Goal: Task Accomplishment & Management: Complete application form

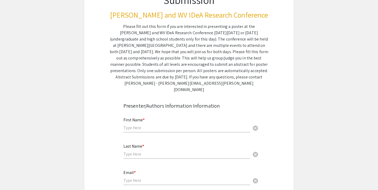
scroll to position [62, 0]
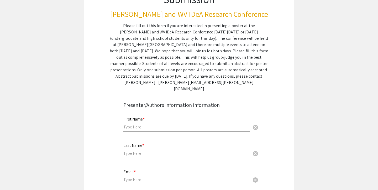
click at [142, 123] on div "First Name * cancel" at bounding box center [186, 121] width 127 height 20
type input "[PERSON_NAME]"
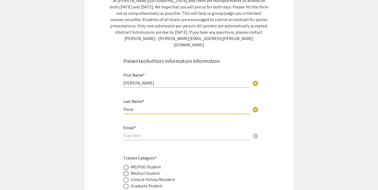
scroll to position [108, 0]
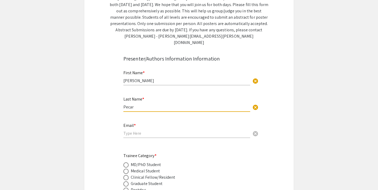
type input "Pecar"
click at [153, 130] on input "email" at bounding box center [186, 133] width 127 height 6
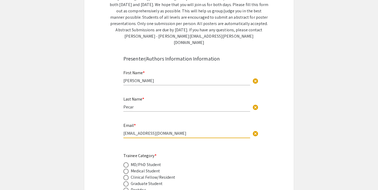
type input "[EMAIL_ADDRESS][DOMAIN_NAME]"
click at [128, 162] on span at bounding box center [125, 164] width 5 height 5
click at [128, 162] on input "radio" at bounding box center [125, 164] width 5 height 5
radio input "true"
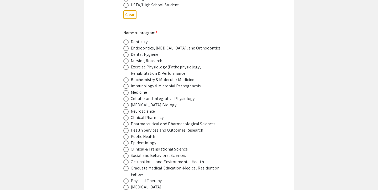
scroll to position [313, 0]
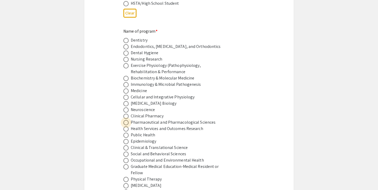
click at [127, 120] on span at bounding box center [125, 122] width 5 height 5
click at [127, 120] on input "radio" at bounding box center [125, 122] width 5 height 5
radio input "true"
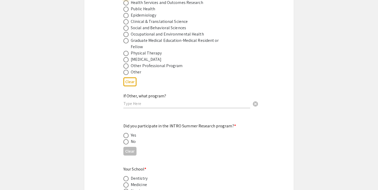
scroll to position [442, 0]
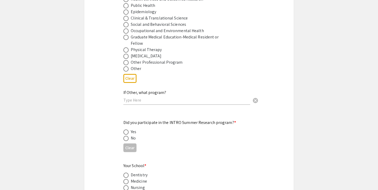
click at [126, 135] on mat-radio-button at bounding box center [126, 138] width 7 height 6
click at [126, 135] on span at bounding box center [125, 137] width 5 height 5
click at [126, 135] on input "radio" at bounding box center [125, 137] width 5 height 5
radio input "true"
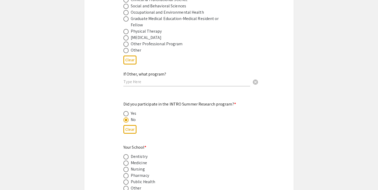
scroll to position [478, 0]
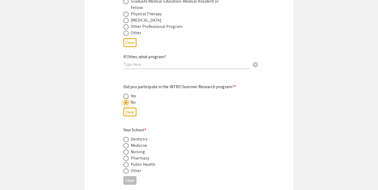
click at [125, 143] on span at bounding box center [125, 145] width 5 height 5
click at [125, 143] on input "radio" at bounding box center [125, 145] width 5 height 5
radio input "true"
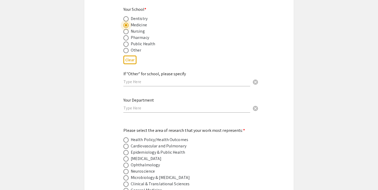
scroll to position [600, 0]
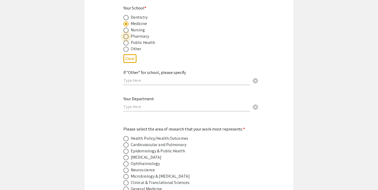
click at [125, 34] on span at bounding box center [125, 36] width 5 height 5
click at [125, 34] on input "radio" at bounding box center [125, 36] width 5 height 5
radio input "true"
click at [129, 21] on label at bounding box center [126, 23] width 7 height 5
click at [129, 21] on input "radio" at bounding box center [125, 23] width 5 height 5
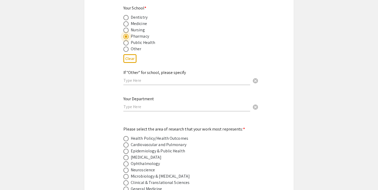
radio input "true"
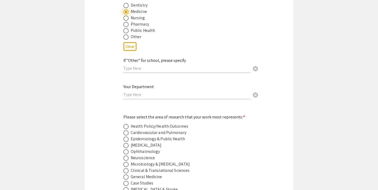
scroll to position [609, 0]
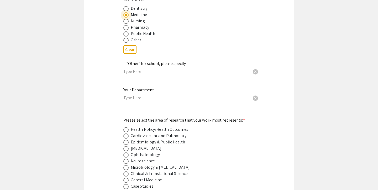
click at [125, 25] on span at bounding box center [125, 27] width 5 height 5
click at [125, 25] on input "radio" at bounding box center [125, 27] width 5 height 5
radio input "true"
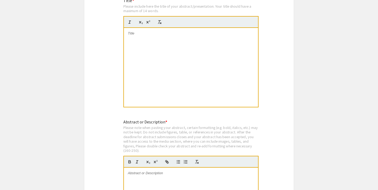
scroll to position [929, 0]
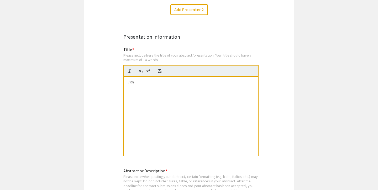
click at [202, 112] on div at bounding box center [191, 116] width 134 height 79
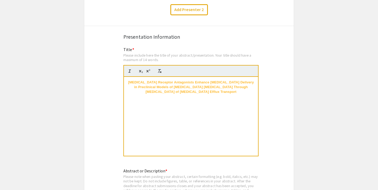
scroll to position [0, 0]
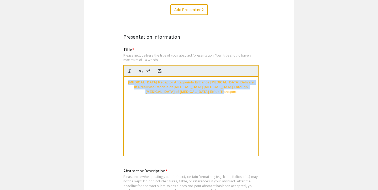
drag, startPoint x: 225, startPoint y: 88, endPoint x: 102, endPoint y: 75, distance: 123.6
click at [177, 80] on strong "[MEDICAL_DATA] Receptor Antagonists Enhance [MEDICAL_DATA] Delivery in Preclini…" at bounding box center [191, 87] width 127 height 14
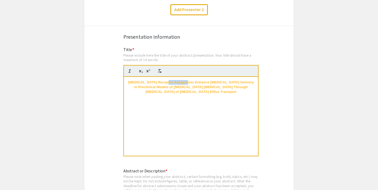
click at [177, 80] on strong "[MEDICAL_DATA] Receptor Antagonists Enhance [MEDICAL_DATA] Delivery in Preclini…" at bounding box center [191, 87] width 127 height 14
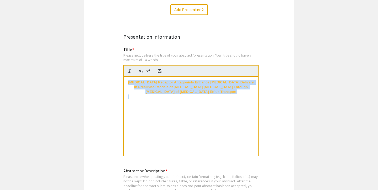
click at [177, 80] on strong "[MEDICAL_DATA] Receptor Antagonists Enhance [MEDICAL_DATA] Delivery in Preclini…" at bounding box center [191, 87] width 127 height 14
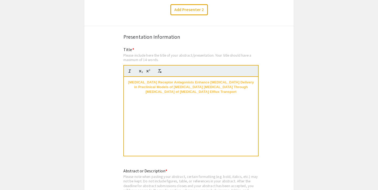
click at [197, 114] on div "[MEDICAL_DATA] Receptor Antagonists Enhance [MEDICAL_DATA] Delivery in Preclini…" at bounding box center [191, 116] width 134 height 79
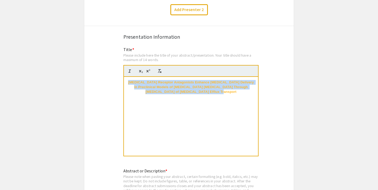
drag, startPoint x: 218, startPoint y: 88, endPoint x: 93, endPoint y: 79, distance: 125.6
drag, startPoint x: 215, startPoint y: 92, endPoint x: 96, endPoint y: 74, distance: 120.7
click at [130, 69] on icon "button" at bounding box center [129, 71] width 5 height 5
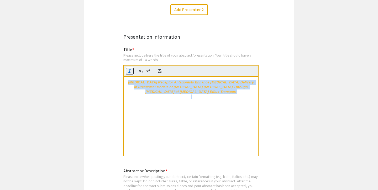
click at [130, 69] on icon "button" at bounding box center [129, 71] width 5 height 5
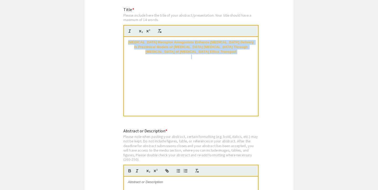
scroll to position [951, 0]
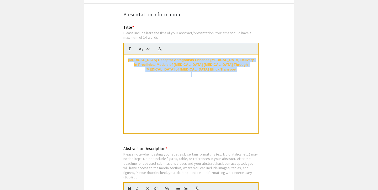
click at [180, 66] on strong "[MEDICAL_DATA] Receptor Antagonists Enhance [MEDICAL_DATA] Delivery in Preclini…" at bounding box center [191, 65] width 127 height 14
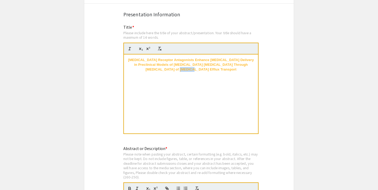
click at [180, 66] on strong "[MEDICAL_DATA] Receptor Antagonists Enhance [MEDICAL_DATA] Delivery in Preclini…" at bounding box center [191, 65] width 127 height 14
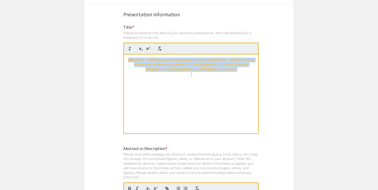
click at [180, 66] on strong "[MEDICAL_DATA] Receptor Antagonists Enhance [MEDICAL_DATA] Delivery in Preclini…" at bounding box center [191, 65] width 127 height 14
click at [223, 72] on p at bounding box center [191, 74] width 126 height 5
drag, startPoint x: 225, startPoint y: 65, endPoint x: 120, endPoint y: 51, distance: 105.4
click at [120, 50] on div "Title * Please include here the title of your abstract/presentation. Your title…" at bounding box center [188, 82] width 139 height 117
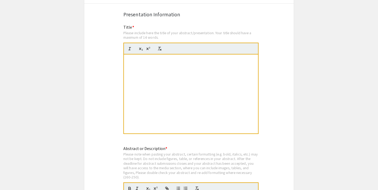
scroll to position [0, 0]
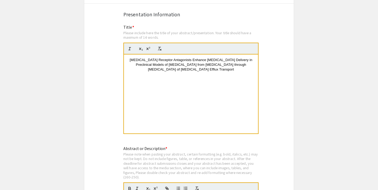
drag, startPoint x: 224, startPoint y: 65, endPoint x: 97, endPoint y: 51, distance: 127.1
click at [141, 68] on p "[MEDICAL_DATA] Receptor Antagonists Enhance [MEDICAL_DATA] Delivery in Preclini…" at bounding box center [191, 65] width 126 height 14
click at [131, 64] on p "[MEDICAL_DATA] Receptor Antagonists Enhance [MEDICAL_DATA] Delivery in Preclini…" at bounding box center [191, 65] width 126 height 14
click at [129, 61] on p "[MEDICAL_DATA] Receptor Antagonists Enhance [MEDICAL_DATA] Delivery in Preclini…" at bounding box center [191, 65] width 126 height 14
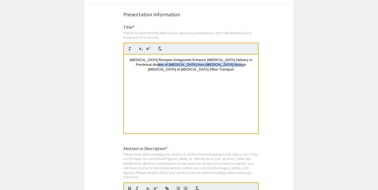
drag, startPoint x: 215, startPoint y: 61, endPoint x: 137, endPoint y: 63, distance: 78.8
click at [137, 63] on p "[MEDICAL_DATA] Receptor Antagonists Enhance [MEDICAL_DATA] Delivery in Preclini…" at bounding box center [191, 65] width 126 height 14
click at [199, 72] on p at bounding box center [191, 74] width 126 height 5
click at [192, 65] on span "[MEDICAL_DATA] Receptor Antagonists Enhance [MEDICAL_DATA] Delivery in Preclini…" at bounding box center [192, 65] width 124 height 14
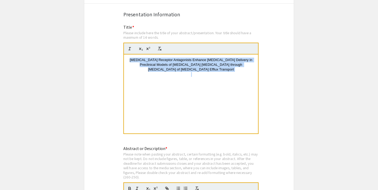
click at [192, 65] on span "[MEDICAL_DATA] Receptor Antagonists Enhance [MEDICAL_DATA] Delivery in Preclini…" at bounding box center [192, 65] width 124 height 14
click at [155, 65] on p "[MEDICAL_DATA] Receptor Antagonists Enhance [MEDICAL_DATA] Delivery in Preclini…" at bounding box center [191, 65] width 126 height 14
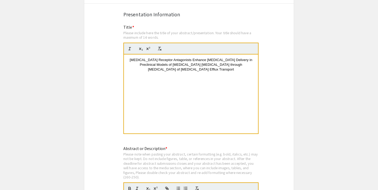
scroll to position [993, 0]
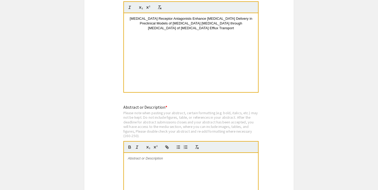
click at [130, 115] on div "Please note when pasting your abstract, certain formatting (e.g. bold, italics,…" at bounding box center [190, 124] width 135 height 28
click at [143, 165] on div at bounding box center [191, 192] width 134 height 79
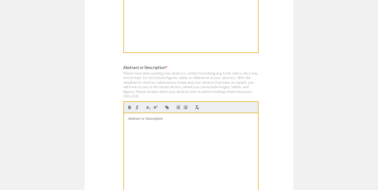
scroll to position [1033, 0]
click at [140, 122] on div at bounding box center [191, 151] width 134 height 79
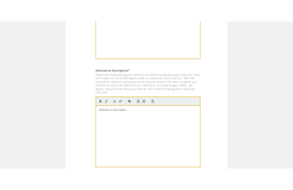
scroll to position [1037, 0]
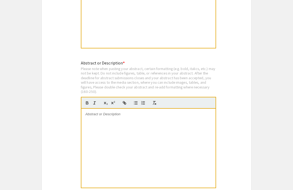
click at [136, 123] on div at bounding box center [148, 147] width 134 height 79
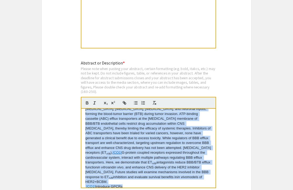
scroll to position [0, 0]
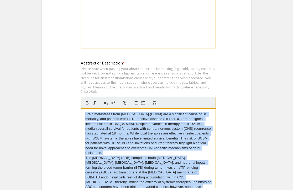
drag, startPoint x: 128, startPoint y: 179, endPoint x: 58, endPoint y: 68, distance: 131.0
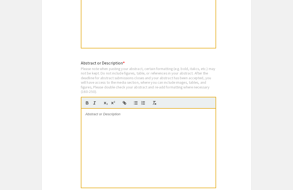
click at [114, 123] on div at bounding box center [148, 147] width 134 height 79
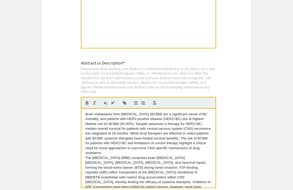
scroll to position [50, 0]
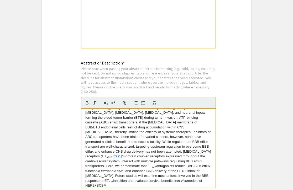
click at [108, 148] on p "The [MEDICAL_DATA] (BBB) comprises brain [MEDICAL_DATA] [MEDICAL_DATA], [MEDICA…" at bounding box center [148, 146] width 126 height 82
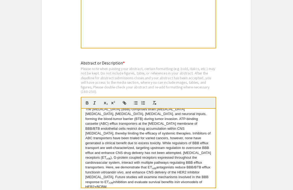
drag, startPoint x: 125, startPoint y: 179, endPoint x: 83, endPoint y: 180, distance: 41.5
click at [83, 180] on div "Brain metastases from [MEDICAL_DATA] (BCBM) are a significant cause of BC morta…" at bounding box center [148, 147] width 134 height 79
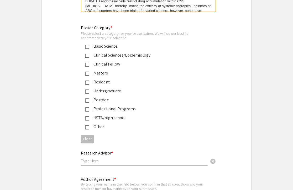
scroll to position [1232, 0]
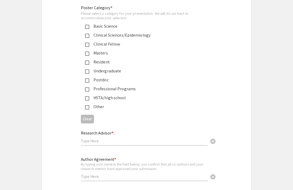
click at [89, 25] on mat-pseudo-checkbox at bounding box center [87, 27] width 4 height 4
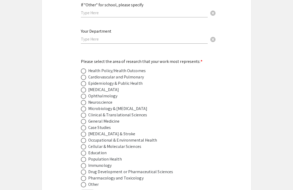
scroll to position [669, 0]
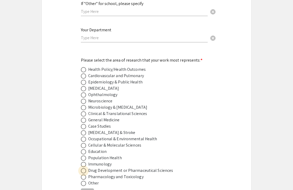
click at [84, 168] on span at bounding box center [83, 170] width 5 height 5
click at [84, 168] on input "radio" at bounding box center [83, 170] width 5 height 5
radio input "true"
click at [82, 86] on span at bounding box center [83, 88] width 5 height 5
click at [82, 86] on input "radio" at bounding box center [83, 88] width 5 height 5
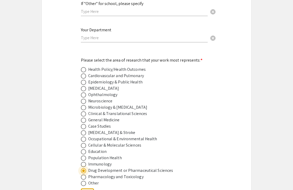
radio input "true"
click at [81, 168] on span at bounding box center [83, 170] width 5 height 5
click at [81, 168] on input "radio" at bounding box center [83, 170] width 5 height 5
radio input "true"
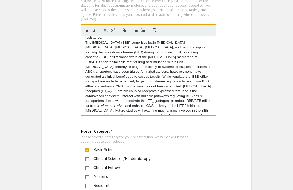
scroll to position [38, 0]
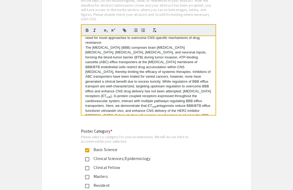
click at [134, 98] on p "The [MEDICAL_DATA] (BBB) comprises brain [MEDICAL_DATA] [MEDICAL_DATA], [MEDICA…" at bounding box center [148, 86] width 126 height 82
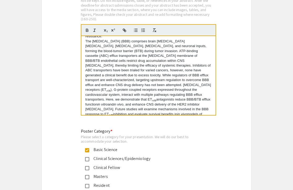
click at [134, 98] on p "The [MEDICAL_DATA] (BBB) comprises brain [MEDICAL_DATA] [MEDICAL_DATA], [MEDICA…" at bounding box center [148, 80] width 126 height 82
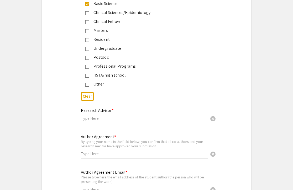
scroll to position [1254, 0]
click at [88, 117] on input "text" at bounding box center [144, 119] width 127 height 6
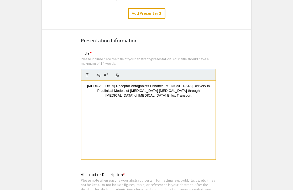
scroll to position [837, 0]
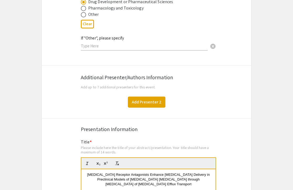
type input "[PERSON_NAME], PhD"
click at [151, 100] on button "Add Presenter 2" at bounding box center [147, 101] width 38 height 11
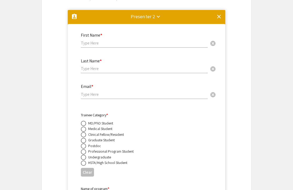
scroll to position [920, 0]
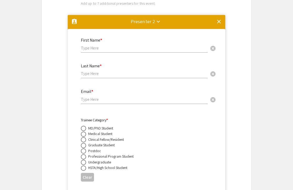
click at [221, 18] on mat-icon "clear" at bounding box center [219, 21] width 6 height 6
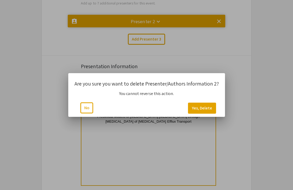
scroll to position [0, 0]
click at [209, 109] on button "Yes, Delete" at bounding box center [202, 107] width 28 height 11
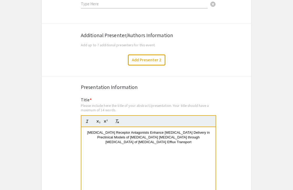
scroll to position [878, 0]
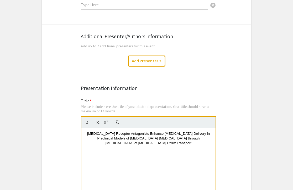
click at [136, 32] on div "Additional Presenter/Authors Information" at bounding box center [146, 36] width 131 height 8
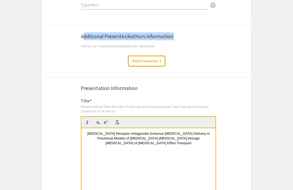
click at [136, 32] on div "Additional Presenter/Authors Information" at bounding box center [146, 36] width 131 height 8
click at [136, 59] on button "Add Presenter 2" at bounding box center [147, 60] width 38 height 11
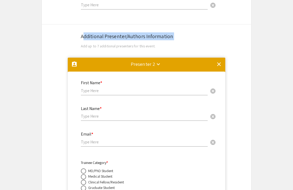
scroll to position [932, 0]
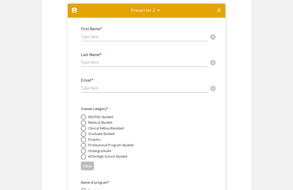
click at [107, 35] on input "text" at bounding box center [144, 37] width 127 height 6
type input "[PERSON_NAME]"
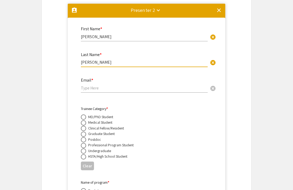
type input "[PERSON_NAME]"
click at [97, 87] on div "Email * cancel" at bounding box center [144, 82] width 127 height 20
click at [97, 86] on input "email" at bounding box center [144, 88] width 127 height 6
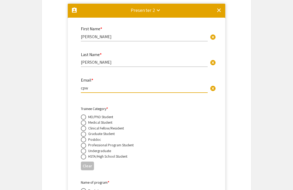
drag, startPoint x: 89, startPoint y: 86, endPoint x: 76, endPoint y: 86, distance: 13.1
paste input "[EMAIL_ADDRESS][DOMAIN_NAME]"
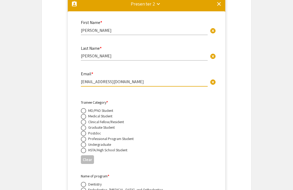
scroll to position [946, 0]
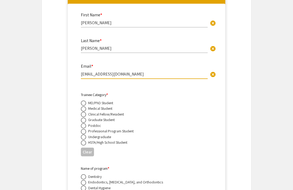
type input "[EMAIL_ADDRESS][DOMAIN_NAME]"
click at [83, 117] on span at bounding box center [83, 119] width 5 height 5
click at [83, 117] on input "radio" at bounding box center [83, 119] width 5 height 5
radio input "true"
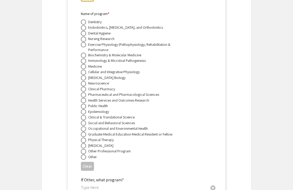
scroll to position [1100, 0]
click at [85, 93] on span at bounding box center [83, 94] width 5 height 5
click at [85, 93] on input "radio" at bounding box center [83, 94] width 5 height 5
radio input "true"
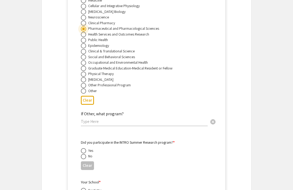
scroll to position [1195, 0]
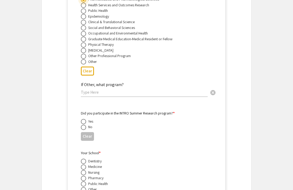
click at [85, 127] on span at bounding box center [83, 126] width 5 height 5
click at [85, 127] on input "radio" at bounding box center [83, 126] width 5 height 5
radio input "true"
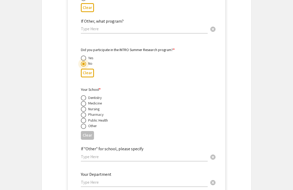
click at [84, 112] on span at bounding box center [83, 114] width 5 height 5
click at [84, 112] on input "radio" at bounding box center [83, 114] width 5 height 5
radio input "true"
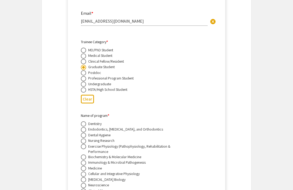
scroll to position [869, 0]
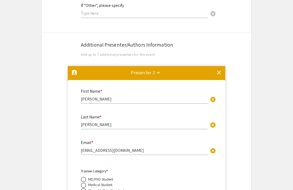
click at [152, 69] on div "Presenter 2 keyboard_arrow_down" at bounding box center [143, 72] width 24 height 7
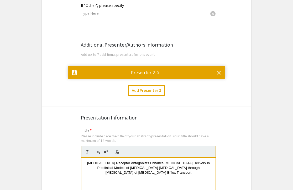
click at [152, 69] on div "Presenter 2 keyboard_arrow_right" at bounding box center [143, 72] width 24 height 7
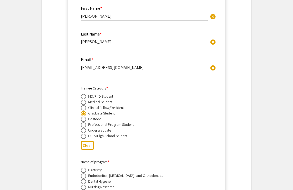
scroll to position [857, 0]
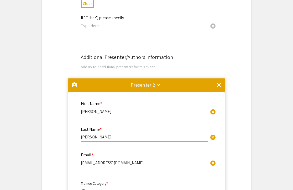
click at [220, 82] on mat-icon "clear" at bounding box center [219, 85] width 6 height 6
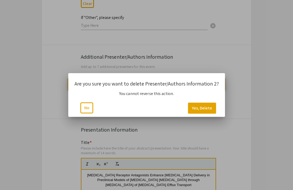
scroll to position [0, 0]
click at [203, 106] on button "Yes, Delete" at bounding box center [202, 107] width 28 height 11
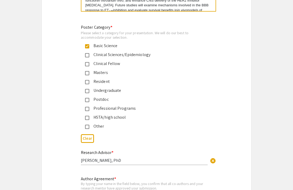
scroll to position [1312, 0]
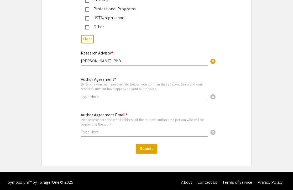
click at [102, 129] on input "text" at bounding box center [144, 132] width 127 height 6
click at [96, 94] on input "text" at bounding box center [144, 96] width 127 height 6
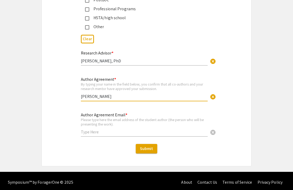
type input "[PERSON_NAME]"
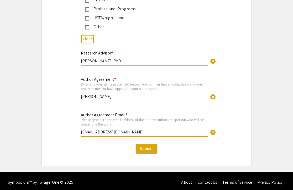
type input "[EMAIL_ADDRESS][DOMAIN_NAME]"
click at [145, 145] on span "Submit" at bounding box center [146, 148] width 13 height 6
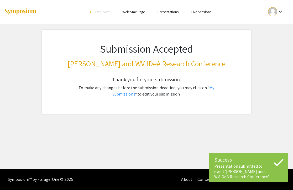
scroll to position [0, 0]
